Goal: Task Accomplishment & Management: Complete application form

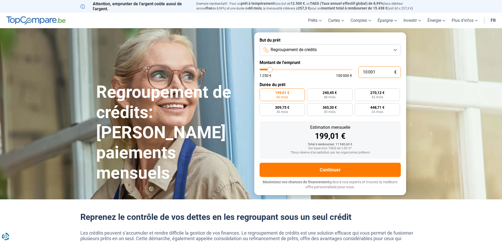
click at [381, 74] on input "10 001" at bounding box center [379, 72] width 42 height 12
type input "1 000"
type input "1250"
type input "100"
type input "1250"
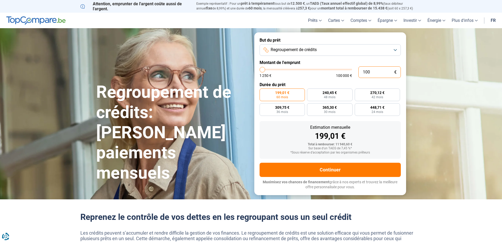
type input "10"
type input "1250"
type input "1"
type input "1250"
type input "0"
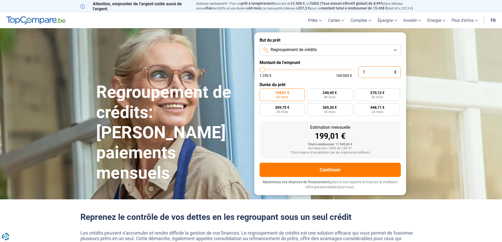
type input "1250"
type input "5"
type input "1250"
type input "50"
type input "1250"
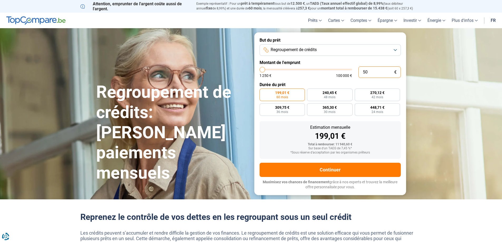
type input "500"
type input "1250"
type input "5 001"
type input "5000"
radio input "true"
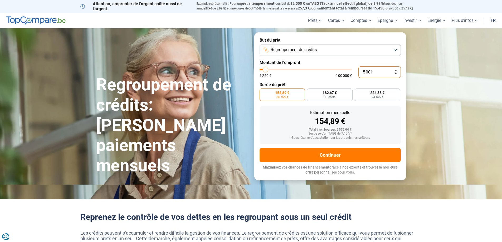
type input "5 001"
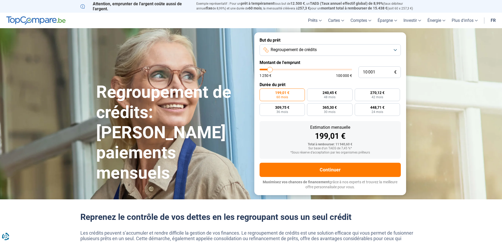
click at [324, 53] on button "Regroupement de crédits" at bounding box center [329, 50] width 141 height 12
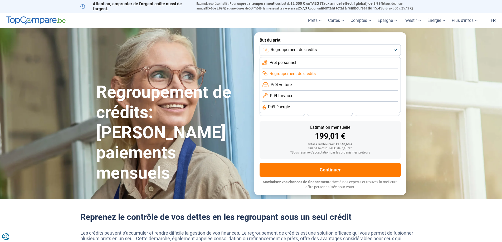
click at [324, 53] on button "Regroupement de crédits" at bounding box center [329, 50] width 141 height 12
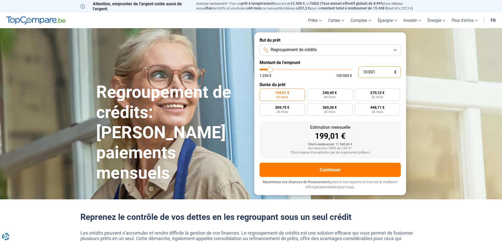
click at [368, 68] on input "10 001" at bounding box center [379, 72] width 42 height 12
click at [381, 71] on input "10 001" at bounding box center [379, 72] width 42 height 12
type input "1 000"
type input "1250"
type input "100"
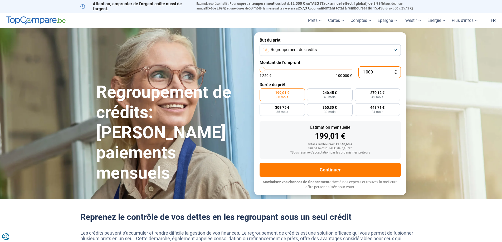
type input "1250"
type input "10"
type input "1250"
type input "1"
type input "1250"
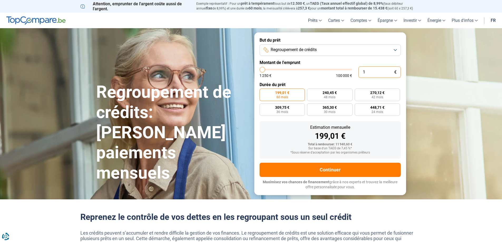
type input "0"
type input "1250"
type input "5"
type input "1250"
type input "50"
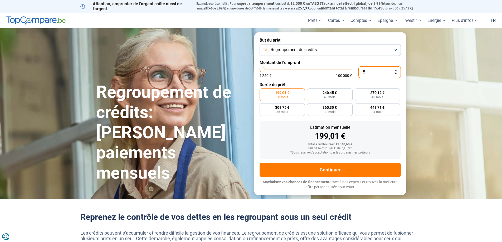
type input "1250"
type input "500"
type input "1250"
type input "5 000"
type input "5000"
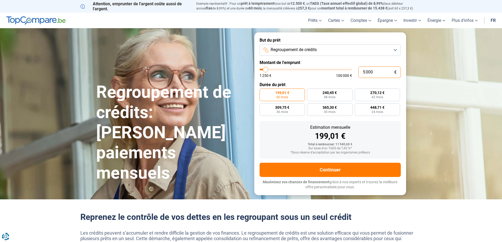
radio input "true"
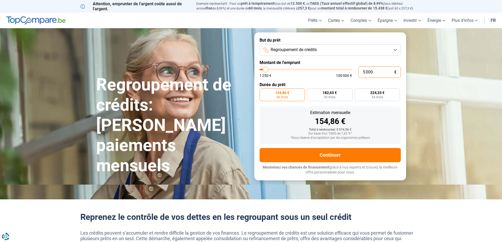
type input "5 000"
